Goal: Task Accomplishment & Management: Complete application form

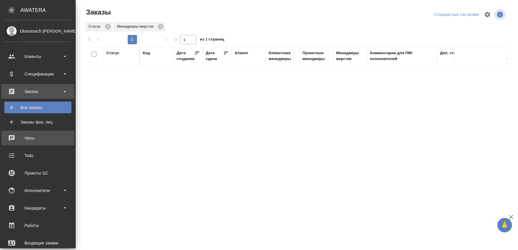
click at [13, 135] on div "Чаты" at bounding box center [37, 138] width 67 height 9
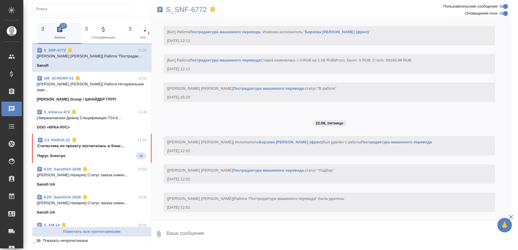
scroll to position [2742, 0]
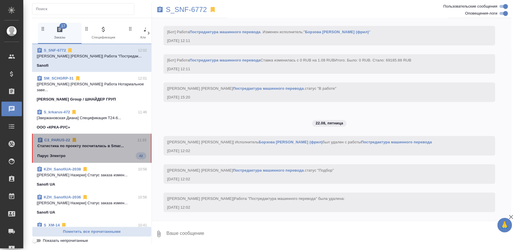
click at [114, 143] on p "Cтатистика по проекту посчиталась в Smar..." at bounding box center [91, 146] width 109 height 6
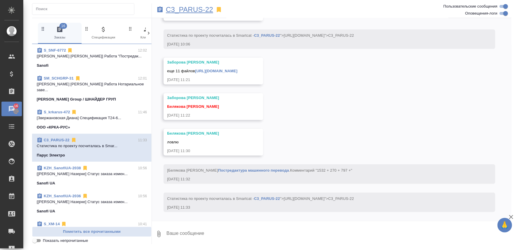
scroll to position [15476, 0]
click at [194, 9] on p "C3_PARUS-22" at bounding box center [189, 10] width 47 height 6
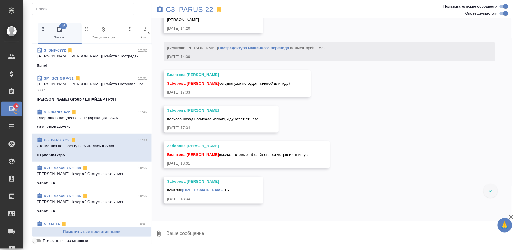
scroll to position [13760, 0]
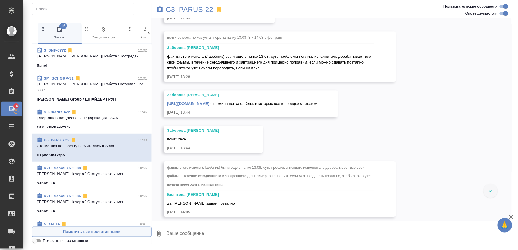
click at [78, 231] on span "Пометить все прочитанными" at bounding box center [91, 231] width 113 height 7
click at [91, 230] on span "Пометить все прочитанными" at bounding box center [91, 231] width 113 height 7
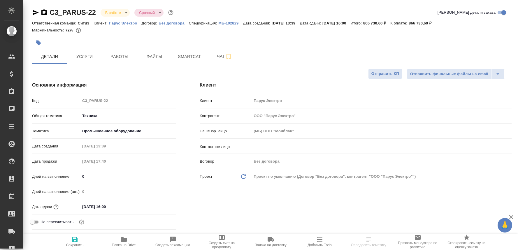
select select "RU"
type textarea "x"
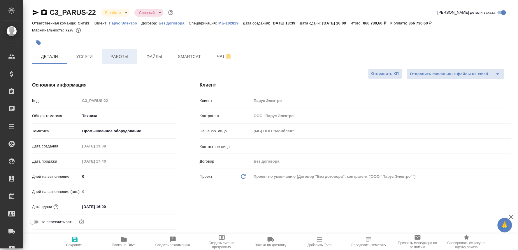
click at [116, 51] on button "Работы" at bounding box center [119, 56] width 35 height 15
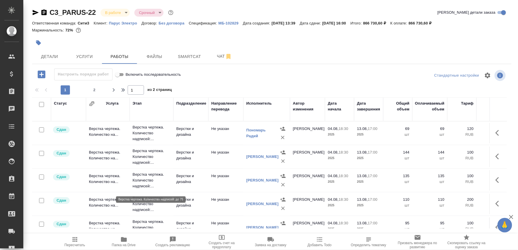
click at [147, 179] on p "Верстка чертежа. Количество надписей:..." at bounding box center [152, 180] width 38 height 17
drag, startPoint x: 147, startPoint y: 179, endPoint x: 145, endPoint y: 182, distance: 3.5
click at [146, 181] on p "Верстка чертежа. Количество надписей:..." at bounding box center [152, 180] width 38 height 17
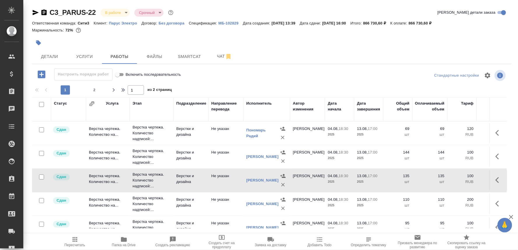
click at [125, 238] on icon "button" at bounding box center [124, 239] width 6 height 5
click at [139, 177] on p "Верстка чертежа. Количество надписей:..." at bounding box center [152, 180] width 38 height 17
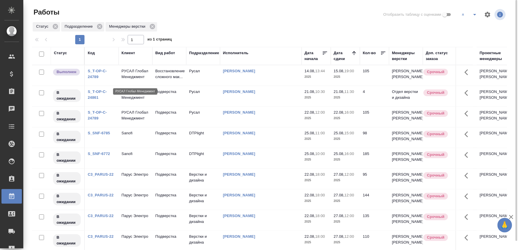
click at [130, 80] on p "РУСАЛ Глобал Менеджмент" at bounding box center [135, 74] width 28 height 12
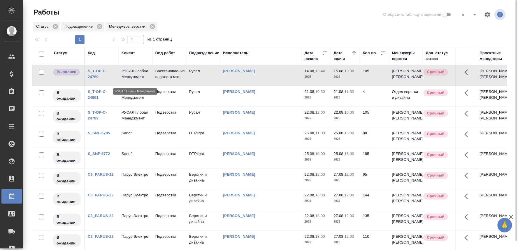
click at [130, 80] on p "РУСАЛ Глобал Менеджмент" at bounding box center [135, 74] width 28 height 12
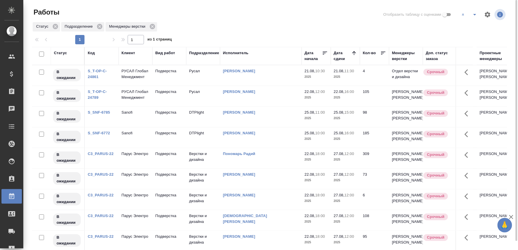
click at [175, 86] on td "Подверстка" at bounding box center [169, 75] width 34 height 20
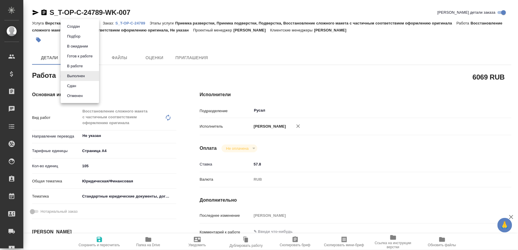
click at [71, 73] on body "🙏 .cls-1 fill:#fff; AWATERA Oksiutovich Irina Клиенты Спецификации Заказы Чаты …" at bounding box center [259, 125] width 518 height 250
click at [68, 85] on button "Сдан" at bounding box center [71, 86] width 13 height 6
type textarea "x"
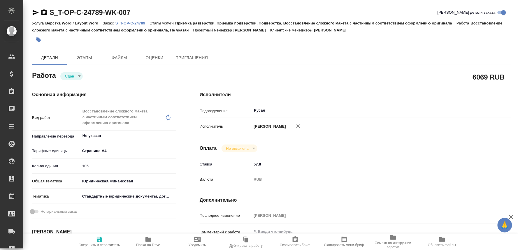
type textarea "x"
click at [96, 243] on span "Сохранить и пересчитать" at bounding box center [99, 245] width 41 height 4
type textarea "x"
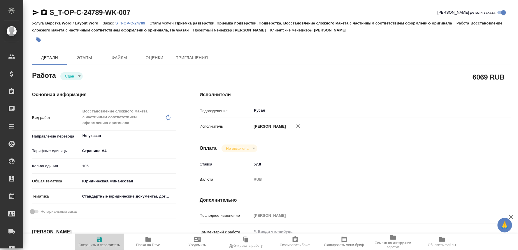
type textarea "x"
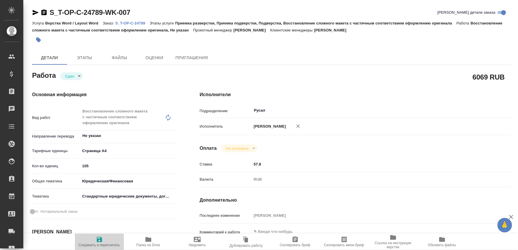
type textarea "x"
type input "closed"
type textarea "Восстановление сложного макета с частичным соответствием оформлению оригинала"
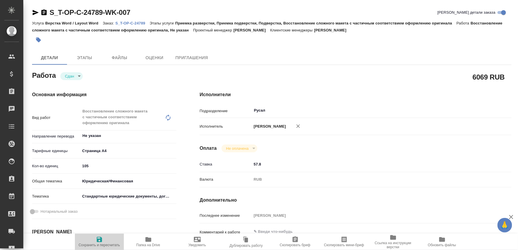
type textarea "x"
type input "Не указан"
type input "5f036ec4e16dec2d6b59c8ff"
type input "105"
type input "yr-fn"
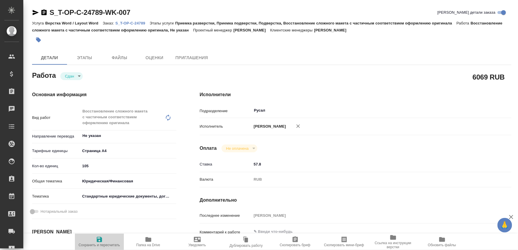
type input "5f647205b73bc97568ca66bf"
type input "14.08.2025 13:44"
type input "15.08.2025 12:02"
type input "15.08.2025 19:00"
type input "16.08.2025 11:40"
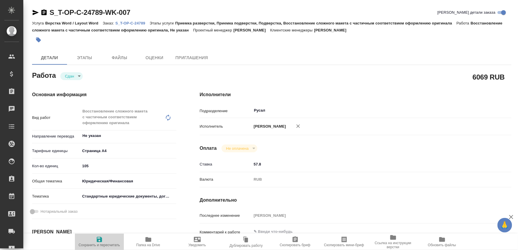
type input "22.08.2025 16:00"
type input "Русал"
type input "notPayed"
type input "57.8"
type input "RUB"
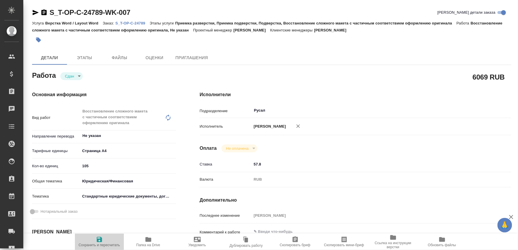
type input "Оксютович Ирина"
type textarea "x"
type textarea "/Clients/Т-ОП-С_Русал Глобал Менеджмент/Orders/S_T-OP-C-24789/DTP/S_T-OP-C-2478…"
type textarea "x"
type input "S_T-OP-C-24789"
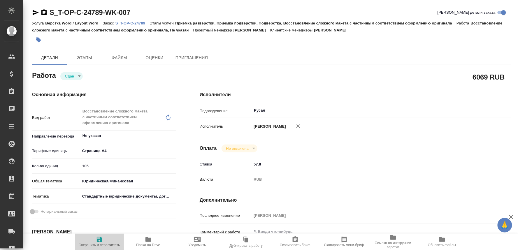
type input "Т-ОП-С-46420"
type input "Верстка Word / Layout Word"
type input "Приемка разверстки, Приемка подверстки, Подверстка, Восстановление сложного мак…"
type input "Горленко Юлия"
type input "Оксютович Ирина, Малофеева Екатерина"
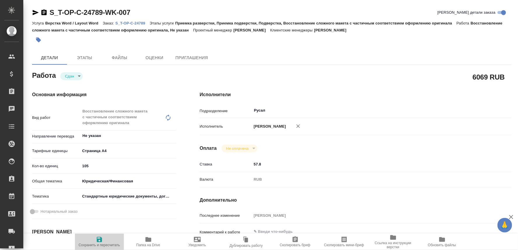
type input "/Clients/Т-ОП-С_Русал Глобал Менеджмент/Orders/S_T-OP-C-24789"
type textarea "x"
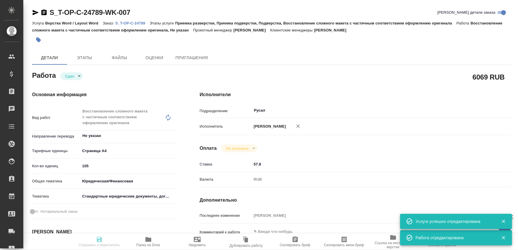
type textarea "x"
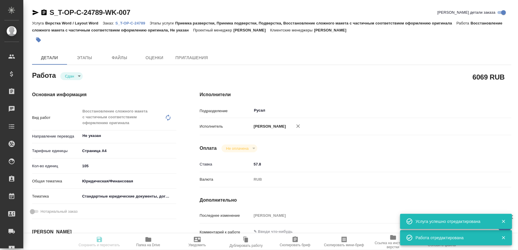
type textarea "x"
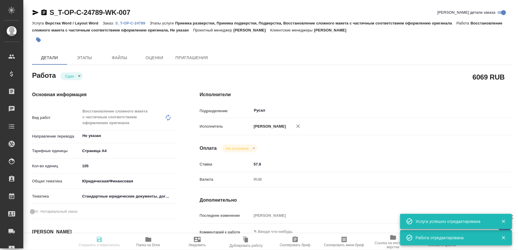
type textarea "x"
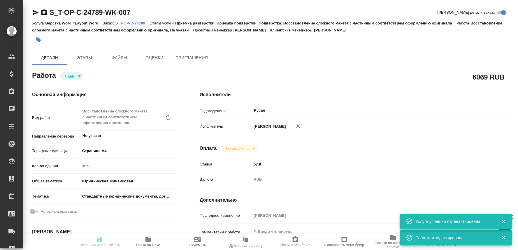
type textarea "x"
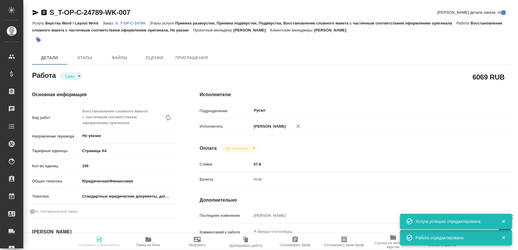
type input "closed"
type textarea "Восстановление сложного макета с частичным соответствием оформлению оригинала"
type textarea "x"
type input "Не указан"
type input "5f036ec4e16dec2d6b59c8ff"
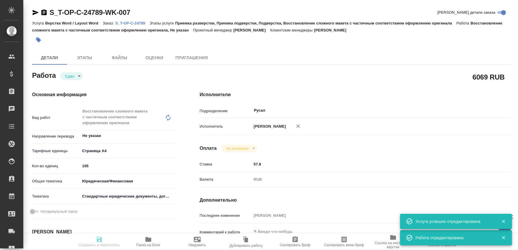
type input "105"
type input "yr-fn"
type input "5f647205b73bc97568ca66bf"
type input "14.08.2025 13:44"
type input "15.08.2025 12:02"
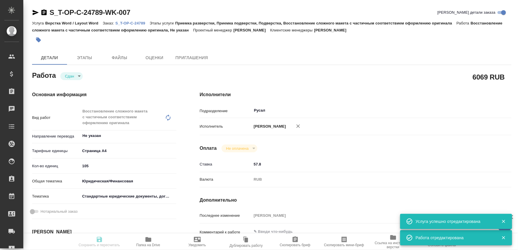
type input "15.08.2025 19:00"
type input "16.08.2025 11:40"
type input "22.08.2025 16:00"
type input "Русал"
type input "notPayed"
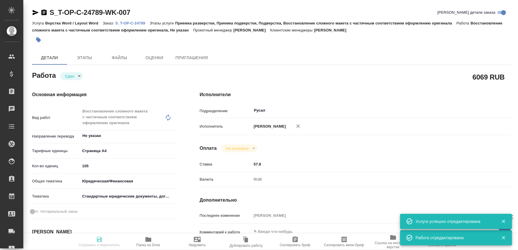
type input "57.8"
type input "RUB"
type input "Оксютович Ирина"
type textarea "x"
type textarea "/Clients/Т-ОП-С_Русал Глобал Менеджмент/Orders/S_T-OP-C-24789/DTP/S_T-OP-C-2478…"
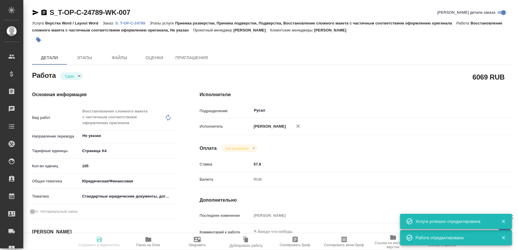
type textarea "x"
type input "S_T-OP-C-24789"
type input "Т-ОП-С-46420"
type input "Верстка Word / Layout Word"
type input "Приемка разверстки, Приемка подверстки, Подверстка, Восстановление сложного мак…"
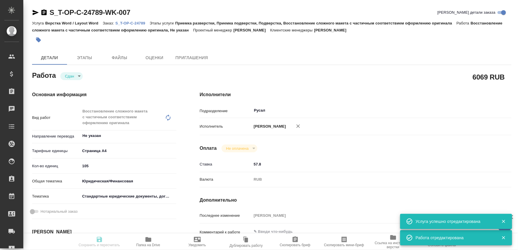
type input "Горленко Юлия"
type input "Оксютович Ирина, Малофеева Екатерина"
type input "/Clients/Т-ОП-С_Русал Глобал Менеджмент/Orders/S_T-OP-C-24789"
type textarea "x"
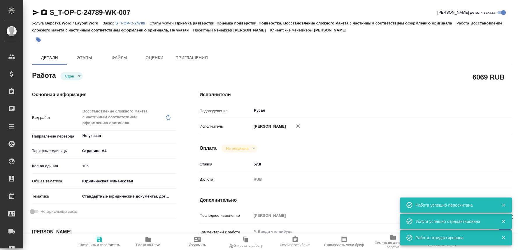
type textarea "x"
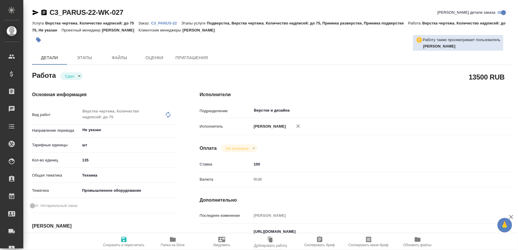
type textarea "x"
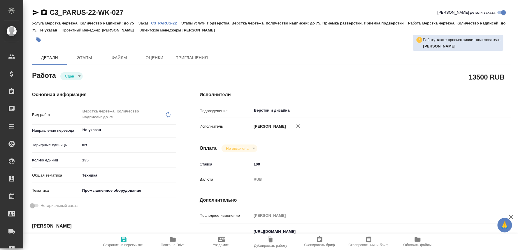
type textarea "x"
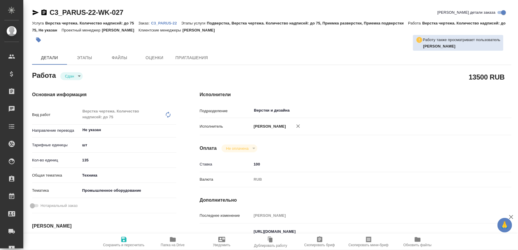
type textarea "x"
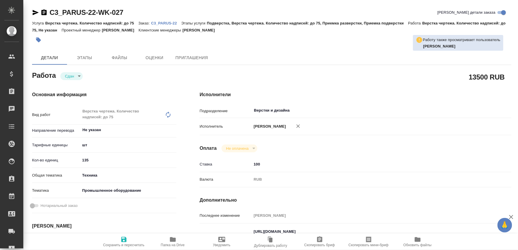
click at [173, 241] on icon "button" at bounding box center [173, 239] width 6 height 5
type textarea "x"
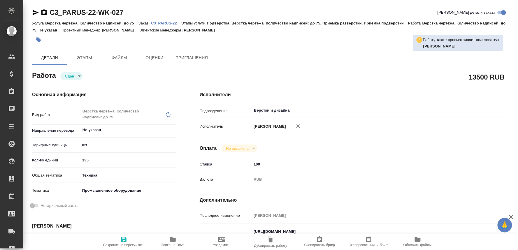
type textarea "x"
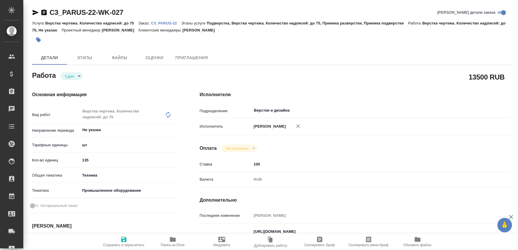
type textarea "x"
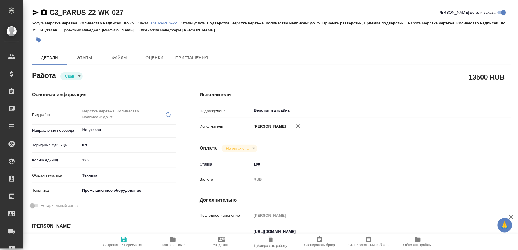
type textarea "x"
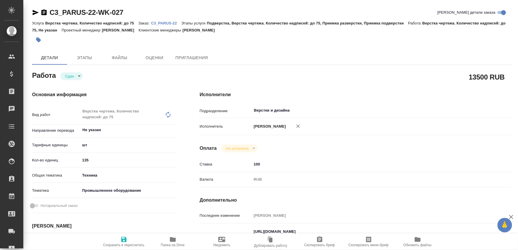
click at [169, 244] on span "Папка на Drive" at bounding box center [173, 245] width 24 height 4
type textarea "x"
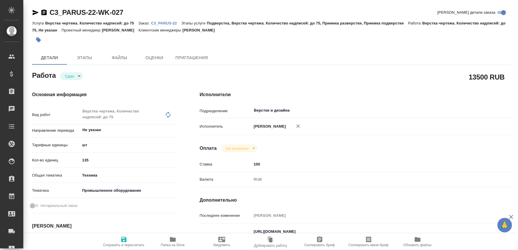
type textarea "x"
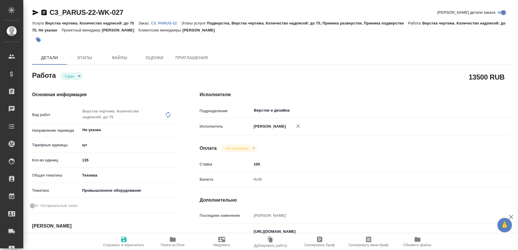
type textarea "x"
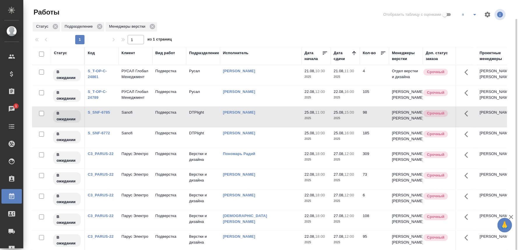
scroll to position [10, 0]
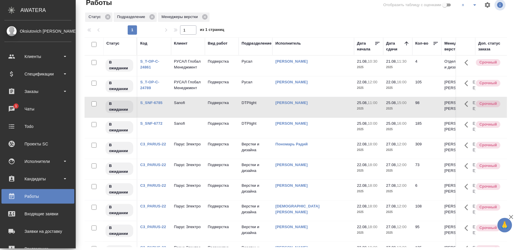
drag, startPoint x: 8, startPoint y: 106, endPoint x: 24, endPoint y: 111, distance: 16.5
click at [8, 106] on div "Чаты" at bounding box center [37, 109] width 67 height 9
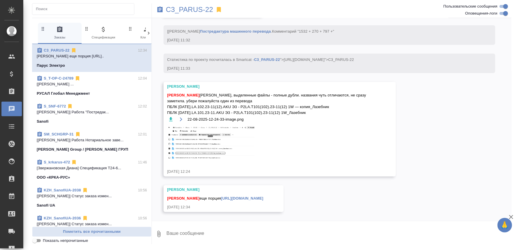
scroll to position [15626, 0]
